Goal: Information Seeking & Learning: Learn about a topic

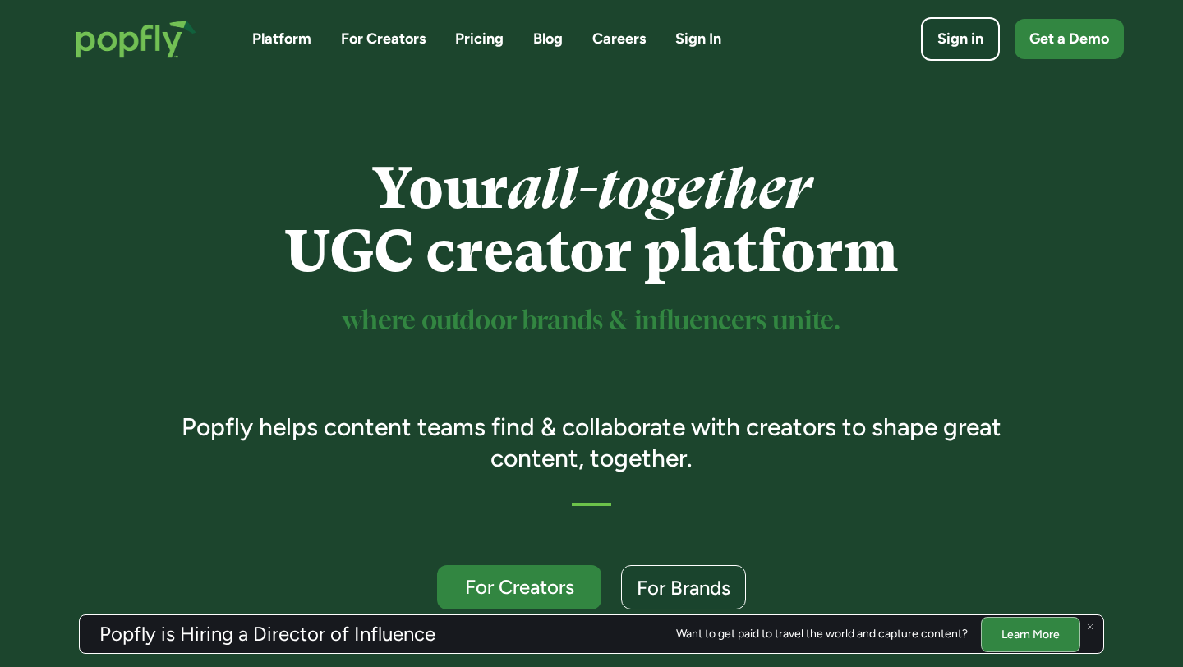
click at [607, 44] on link "Careers" at bounding box center [618, 39] width 53 height 21
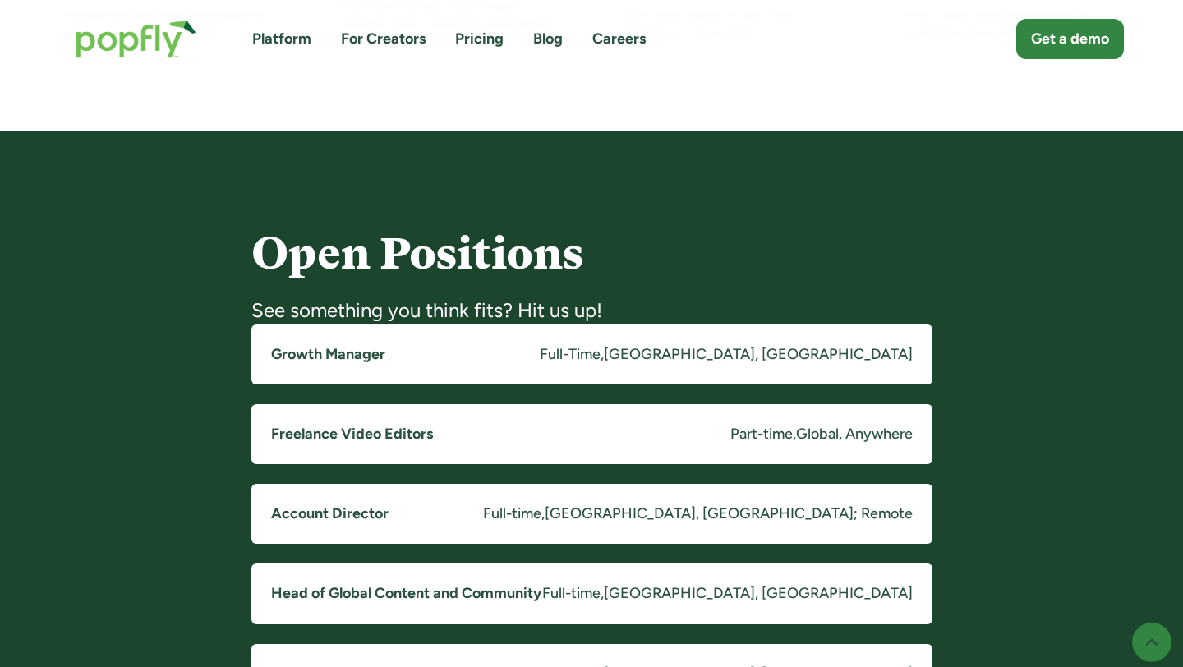
scroll to position [1129, 0]
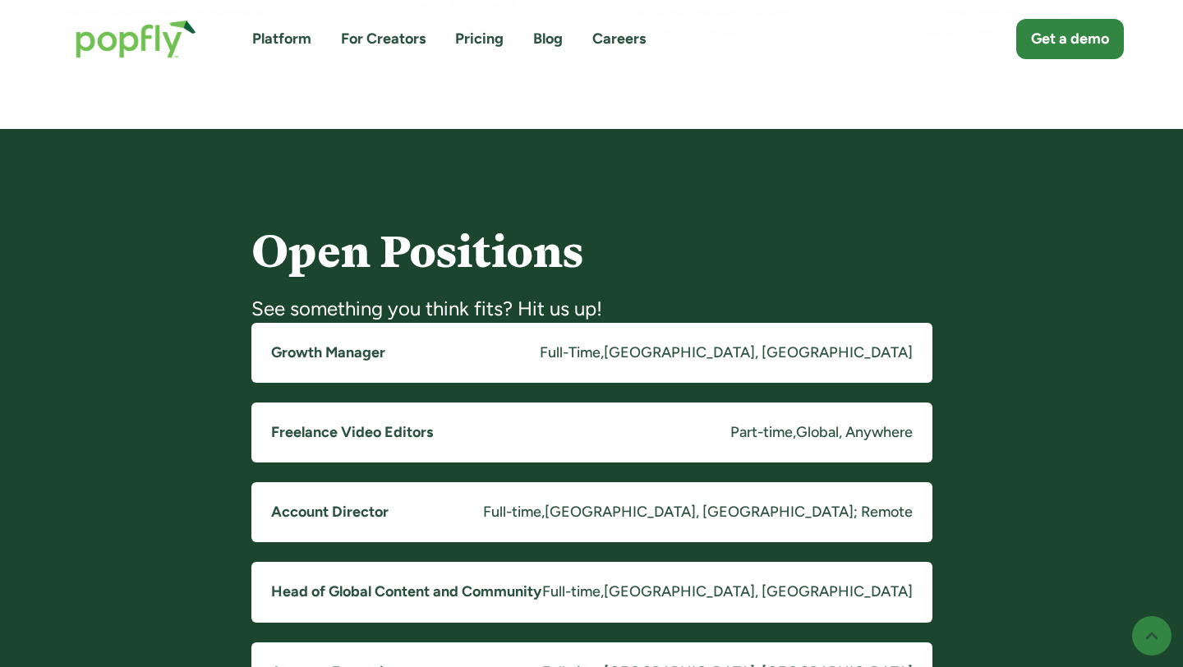
click at [554, 452] on link "Freelance Video Editors Part-time , Global, Anywhere" at bounding box center [591, 433] width 681 height 60
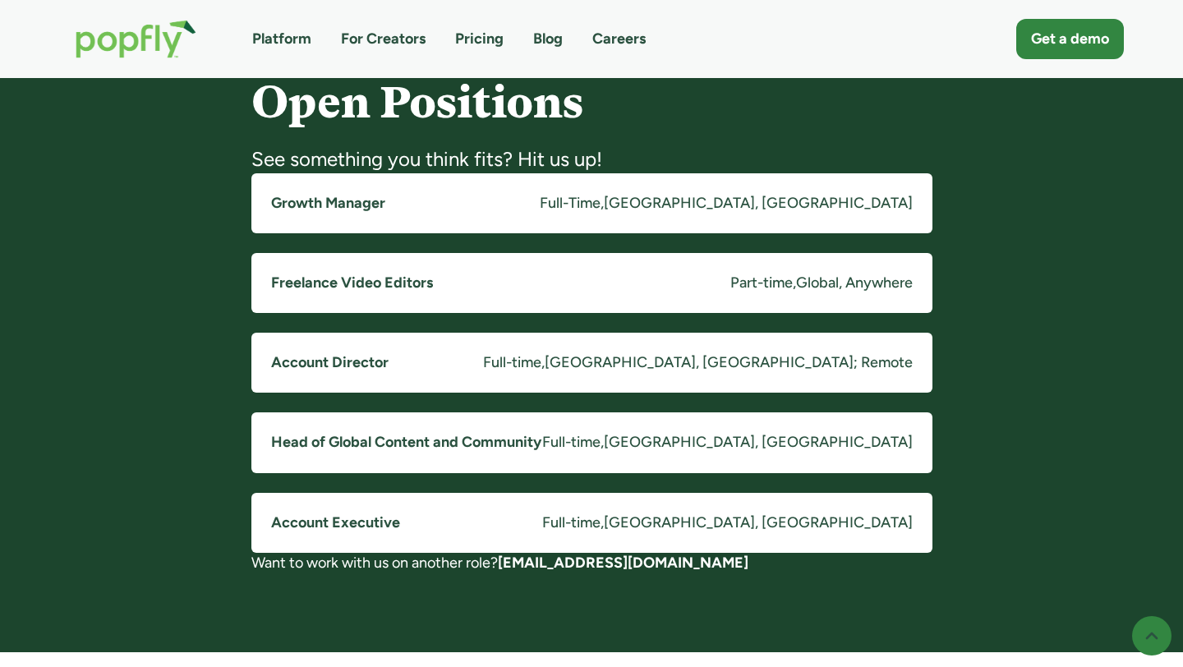
scroll to position [1280, 0]
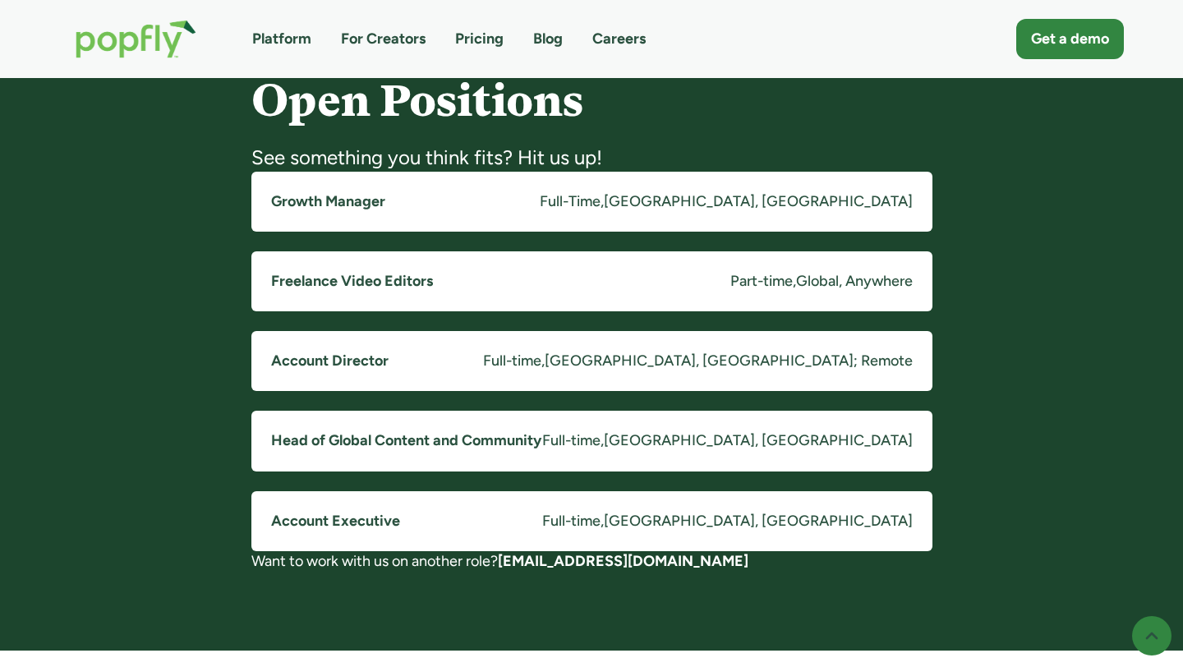
click at [363, 37] on link "For Creators" at bounding box center [383, 39] width 85 height 21
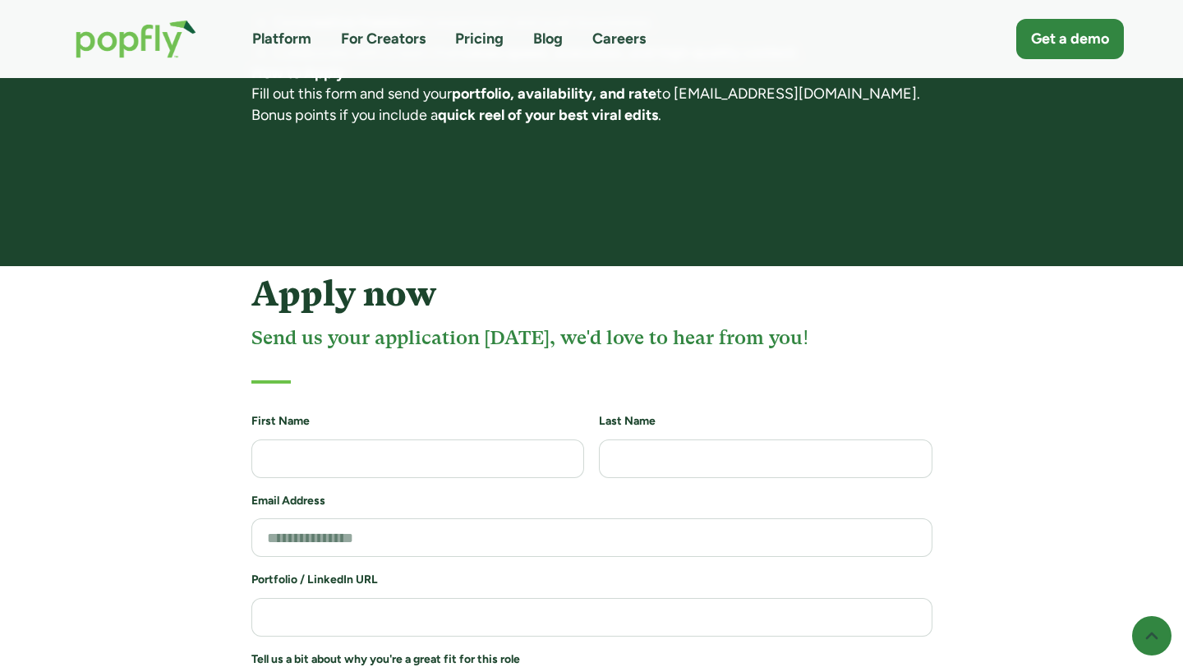
scroll to position [1582, 0]
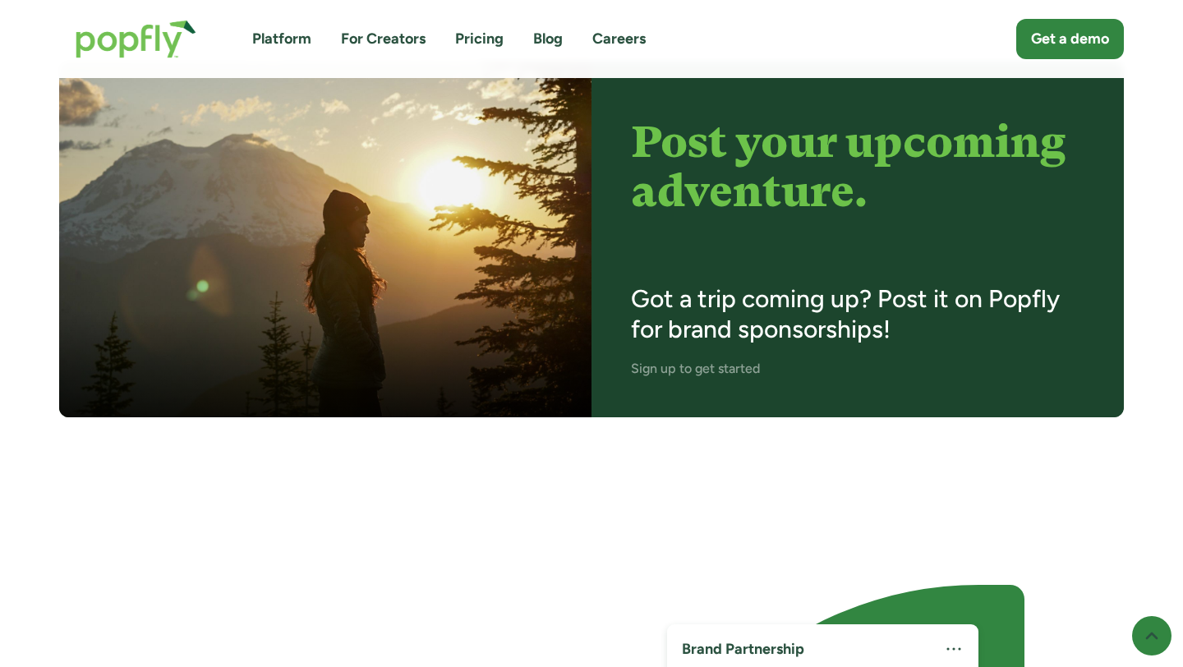
scroll to position [2544, 0]
